Goal: Task Accomplishment & Management: Use online tool/utility

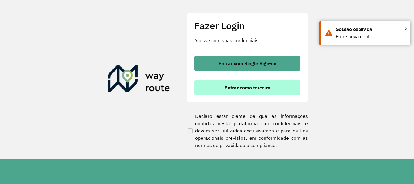
click at [255, 92] on button "Entrar como terceiro" at bounding box center [247, 87] width 106 height 15
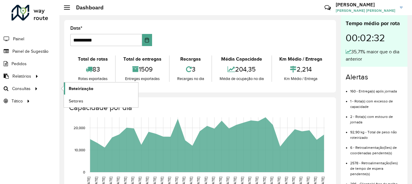
click at [109, 86] on link "Roteirização" at bounding box center [101, 88] width 74 height 12
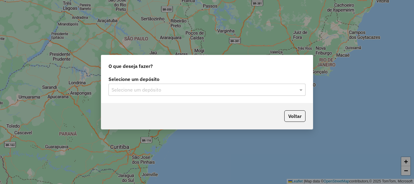
click at [174, 100] on div "Selecione um depósito Selecione um depósito" at bounding box center [207, 89] width 212 height 28
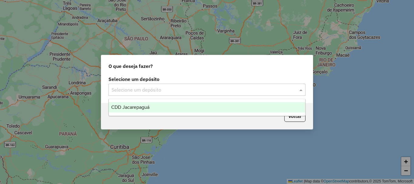
click at [171, 90] on input "text" at bounding box center [201, 89] width 179 height 7
click at [168, 103] on div "CDD Jacarepaguá" at bounding box center [207, 107] width 196 height 10
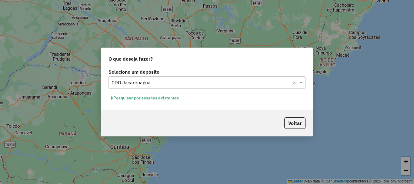
click at [164, 100] on button "Pesquisar por sessões existentes" at bounding box center [145, 97] width 73 height 9
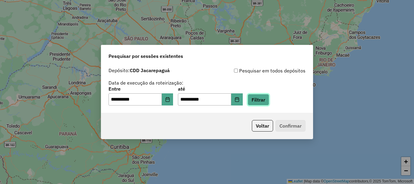
click at [262, 101] on button "Filtrar" at bounding box center [259, 100] width 22 height 12
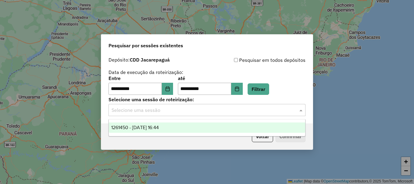
click at [261, 109] on input "text" at bounding box center [201, 110] width 179 height 7
click at [221, 130] on div "1261450 - [DATE] 16:44" at bounding box center [207, 127] width 196 height 10
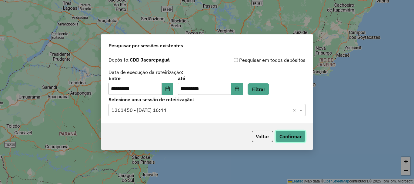
click at [302, 137] on button "Confirmar" at bounding box center [291, 137] width 30 height 12
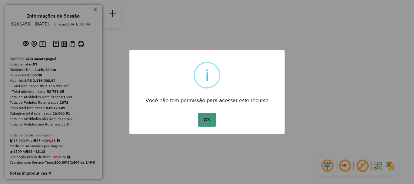
click at [211, 122] on button "OK" at bounding box center [207, 120] width 18 height 14
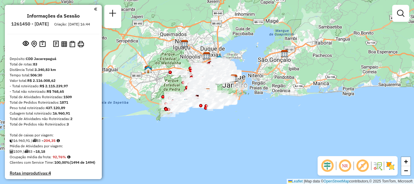
scroll to position [1734, 0]
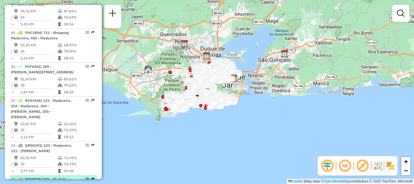
select select "**********"
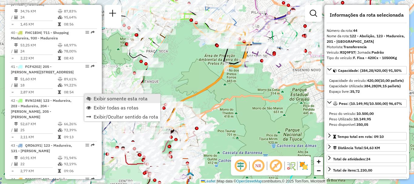
click at [93, 97] on link "Exibir somente esta rota" at bounding box center [122, 98] width 76 height 9
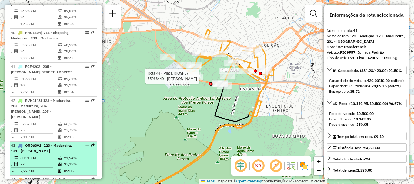
click at [38, 143] on span "QRD6391" at bounding box center [33, 145] width 16 height 5
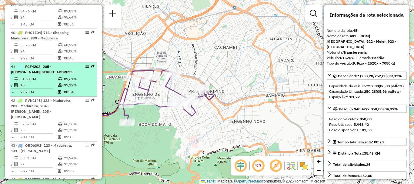
click at [53, 97] on li "42 - RVN1I48 | 123 - Madureira, 203 - Madureira, 204 - Oswaldo Cruz, 205 - Bent…" at bounding box center [53, 119] width 87 height 45
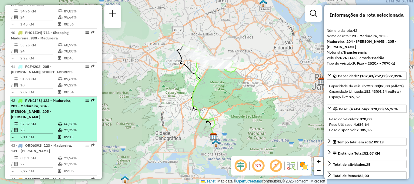
click at [55, 98] on span "| 123 - Madureira, 203 - Madureira, 204 - Oswaldo Cruz, 205 - Bento Ribeiro" at bounding box center [41, 108] width 61 height 21
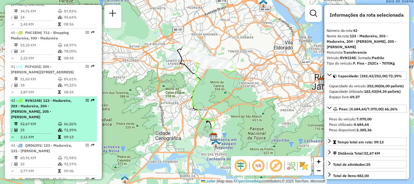
click at [61, 98] on span "| 123 - Madureira, 203 - Madureira, 204 - Oswaldo Cruz, 205 - Bento Ribeiro" at bounding box center [41, 108] width 61 height 21
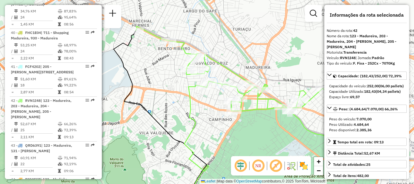
drag, startPoint x: 211, startPoint y: 62, endPoint x: 153, endPoint y: 56, distance: 57.6
click at [153, 56] on div "Janela de atendimento Grade de atendimento Capacidade Transportadoras Veículos …" at bounding box center [207, 92] width 414 height 184
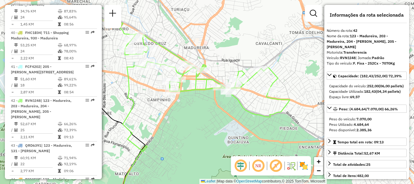
scroll to position [1588, 0]
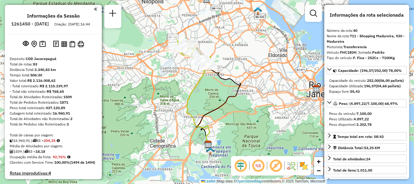
scroll to position [1622, 0]
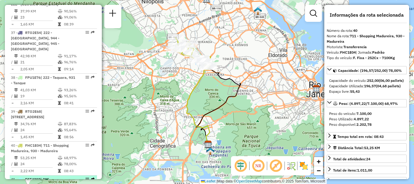
click at [37, 177] on div "41 - FCF4202 | 205 - Bento Ribeiro, 211 - Jardim Salucap, 212 - Vila Valqueire" at bounding box center [43, 182] width 64 height 11
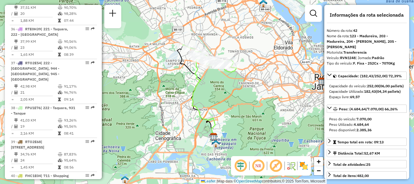
scroll to position [1652, 0]
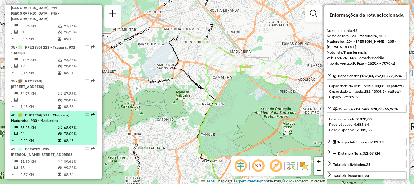
click at [55, 111] on li "40 - FHC1E04 | 711 - Shopping Madureira, 930 - Madureira 53,25 KM 68,97% / 24 7…" at bounding box center [53, 128] width 87 height 34
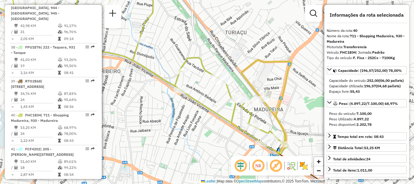
scroll to position [1808, 0]
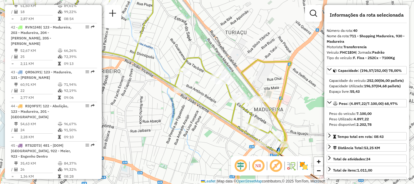
click at [76, 183] on div at bounding box center [85, 185] width 18 height 4
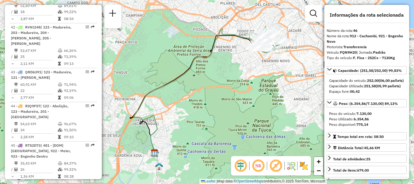
click at [47, 183] on div "Janela de atendimento Grade de atendimento Capacidade Transportadoras Veículos …" at bounding box center [207, 92] width 414 height 184
